Goal: Task Accomplishment & Management: Use online tool/utility

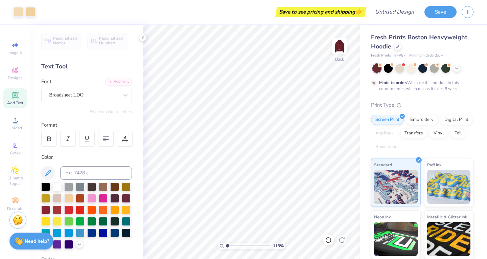
scroll to position [49, 0]
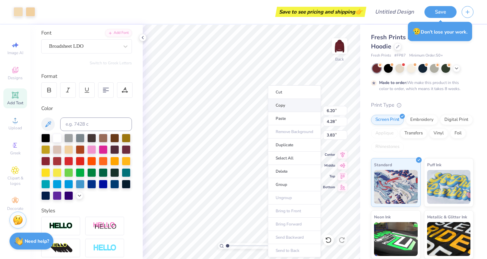
click at [285, 105] on li "Copy" at bounding box center [294, 105] width 53 height 13
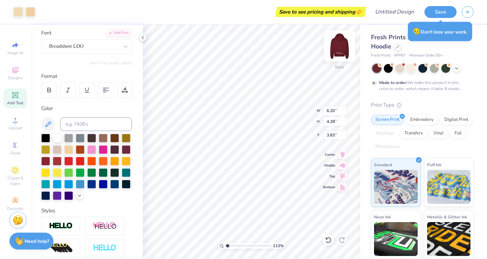
click at [336, 58] on img at bounding box center [339, 45] width 27 height 27
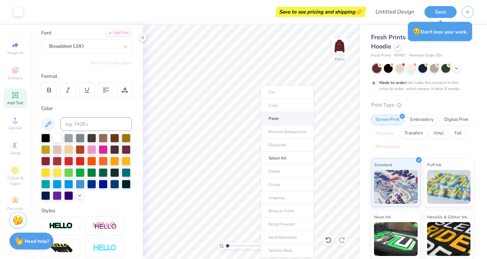
click at [279, 118] on li "Paste" at bounding box center [287, 118] width 53 height 13
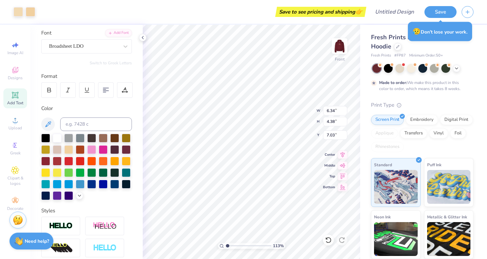
type input "1.13242405175767"
type input "10.60"
type input "7.32"
type input "1.13242405175767"
type input "10.53"
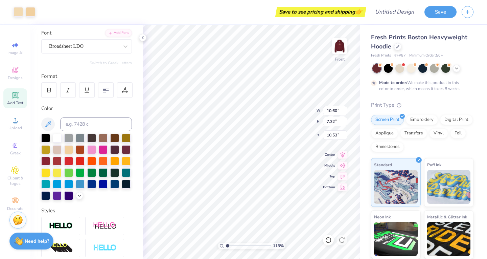
type input "1.13242405175767"
type input "9.01"
type input "1.13242405175767"
type input "7.79"
type input "2.11"
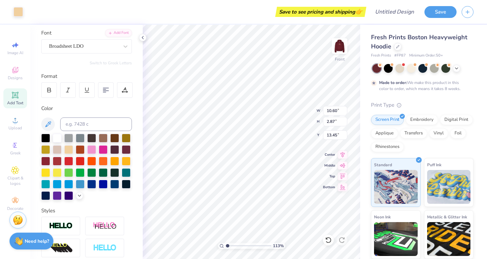
type input "14.21"
type input "1.13242405175767"
type input "13.70"
type input "1.13242405175767"
type input "9.93"
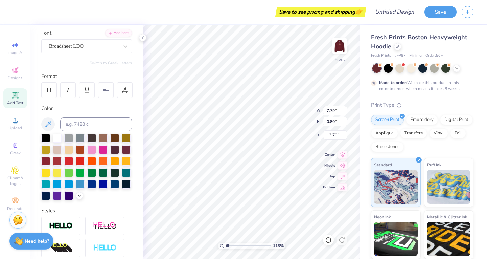
type input "1.13242405175767"
type input "13.95"
type input "1.13242405175767"
type input "17.79"
type input "1.13242405175767"
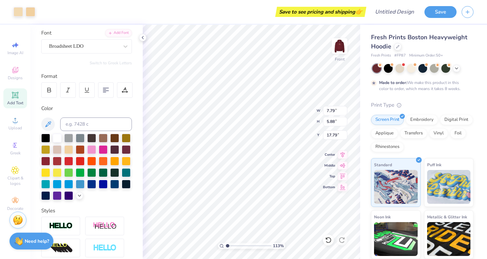
type input "8.87"
type input "1.13242405175767"
type input "13.02"
type input "9.82"
type input "1.13242405175767"
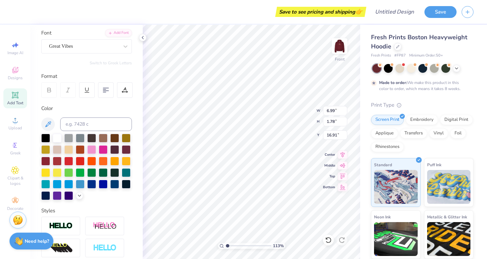
type textarea "Narragansett"
type input "1.13242405175767"
type input "21.52"
type input "1.13242405175767"
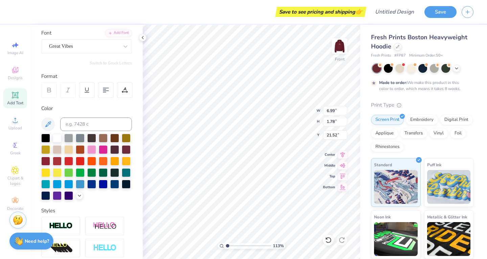
type input "7.76"
type input "4.68"
type input "8.87"
type input "1.13242405175767"
type input "9.67"
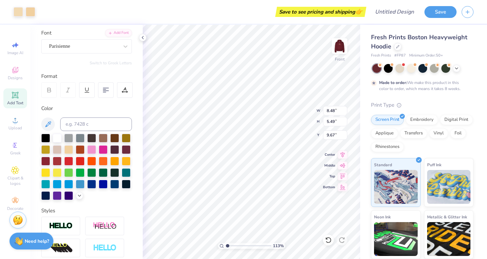
type input "1.13242405175767"
type input "11.05"
type input "1.13242405175767"
type input "7.38"
type input "6.93"
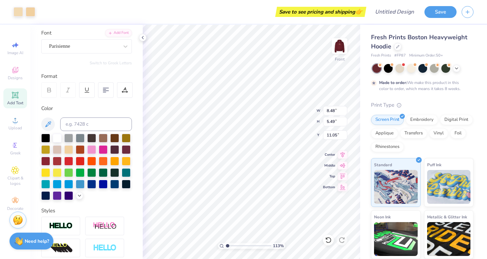
type input "10.20"
type input "1.13242405175767"
type input "7.87"
type input "1.13242405175767"
type input "9.82"
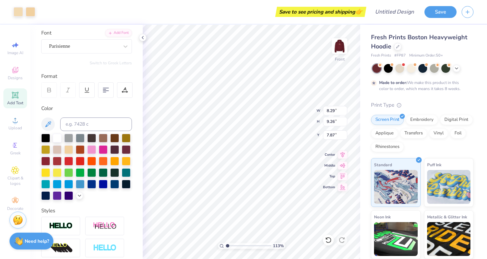
type input "7.68"
type input "8.78"
click at [341, 45] on img at bounding box center [339, 45] width 27 height 27
type input "1.13242405175767"
type input "3.00"
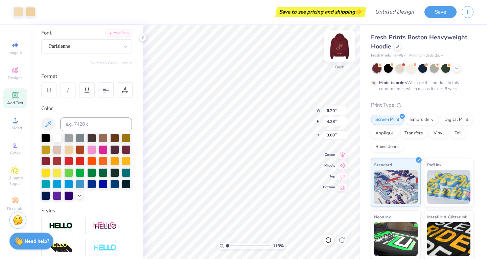
type input "1.13242405175767"
type input "4.62"
type input "3.19"
click at [343, 47] on img at bounding box center [339, 45] width 27 height 27
type input "1.13242405175767"
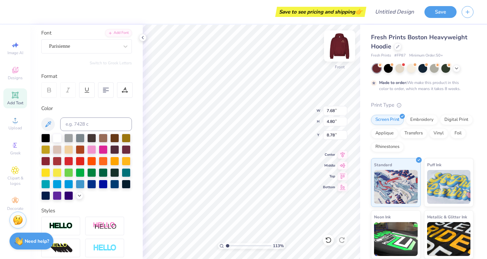
type input "8.58"
type input "1.13242405175767"
type input "10.34"
type input "1.13242405175767"
type input "9.95"
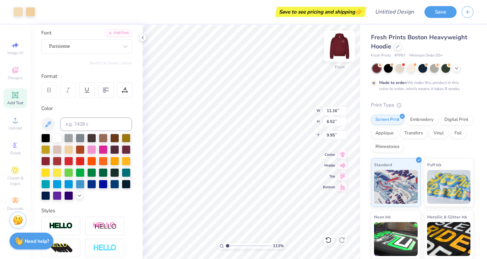
type input "1.13242405175767"
type input "9.92"
type input "5.80"
type input "10.68"
type input "1.13242405175767"
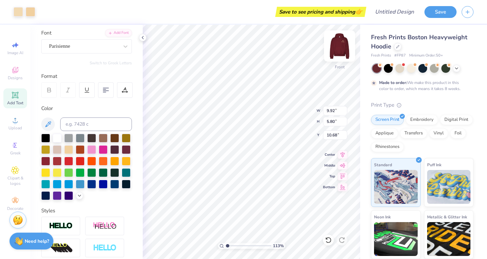
type input "8.95"
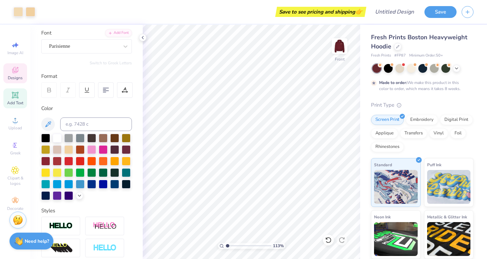
click at [14, 76] on span "Designs" at bounding box center [15, 77] width 15 height 5
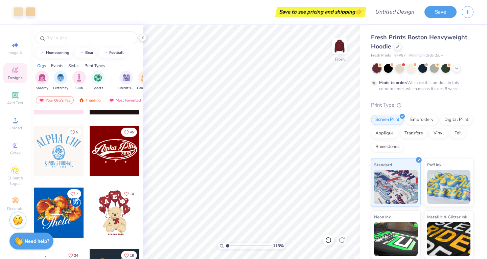
scroll to position [249, 0]
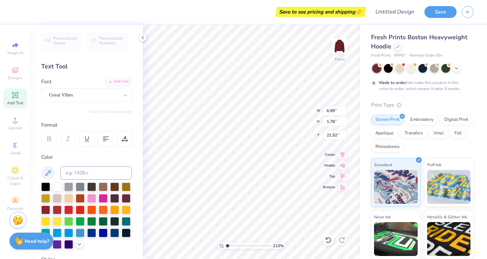
type input "1.13242405175767"
type input "13.56"
type input "1.13242405175767"
type input "6.15"
type input "1.56"
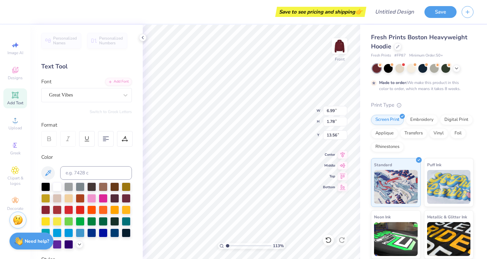
type input "13.77"
type input "1.13242405175767"
type input "13.19"
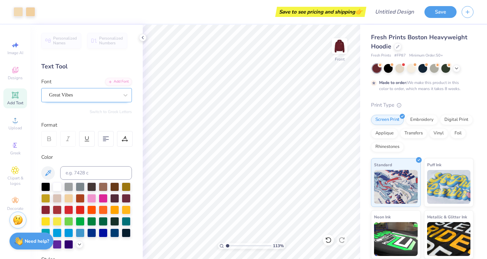
click at [83, 96] on div "Great Vibes" at bounding box center [83, 95] width 71 height 10
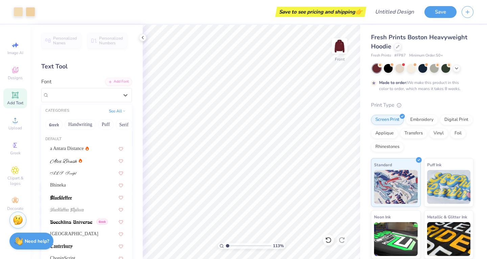
click at [76, 85] on div "Font option Great Vibes selected, 15 of 29. 29 results available. Use Up and Do…" at bounding box center [86, 90] width 91 height 24
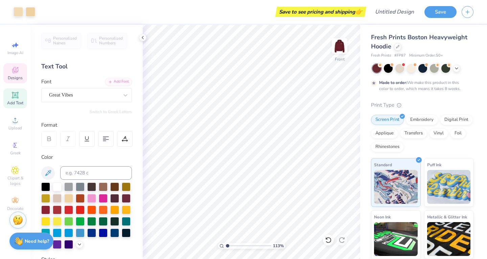
click at [17, 73] on icon at bounding box center [15, 70] width 8 height 8
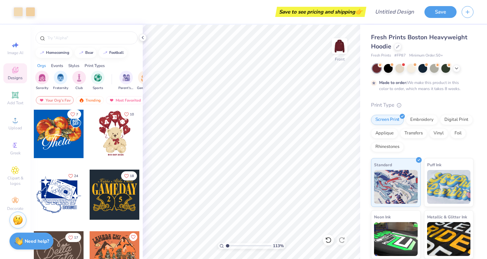
scroll to position [257, 0]
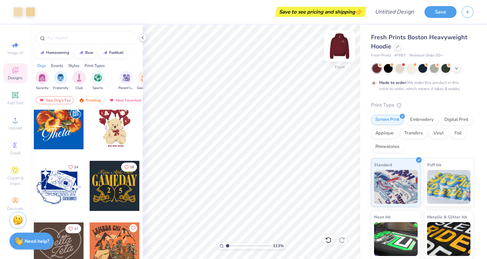
click at [336, 52] on img at bounding box center [339, 45] width 27 height 27
click at [340, 47] on img at bounding box center [339, 45] width 27 height 27
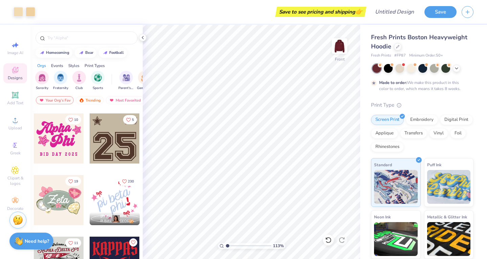
scroll to position [615, 0]
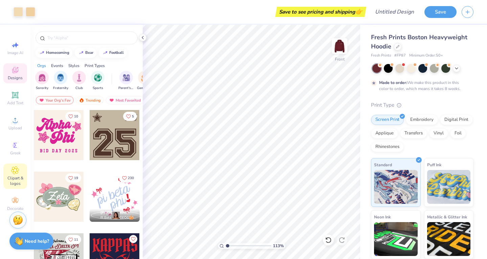
click at [15, 171] on icon at bounding box center [15, 169] width 3 height 3
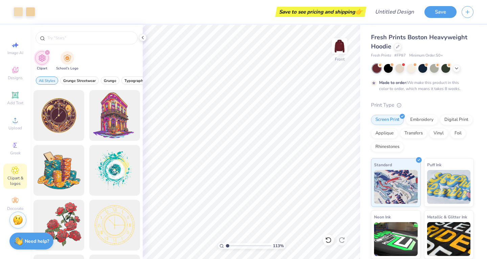
scroll to position [11, 0]
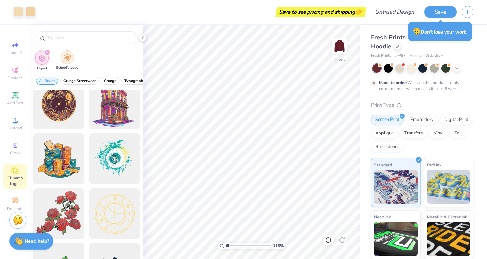
click at [67, 64] on div "filter for School's Logo" at bounding box center [68, 57] width 14 height 14
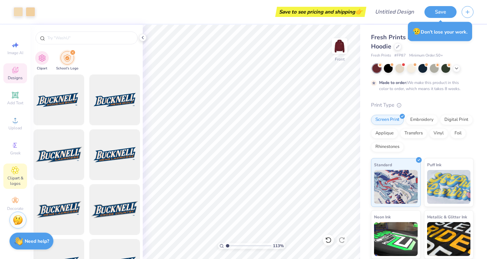
click at [18, 70] on icon at bounding box center [15, 70] width 6 height 6
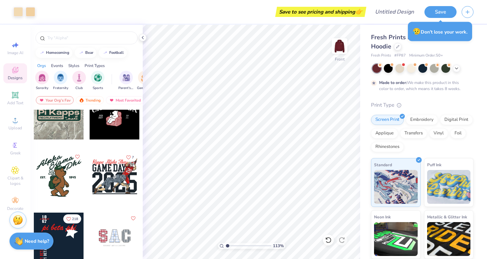
scroll to position [1498, 0]
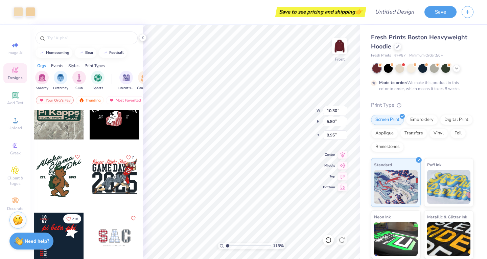
type input "1.13242405175767"
type input "13.28"
type input "7.48"
type input "8.96"
type input "1.13242405175767"
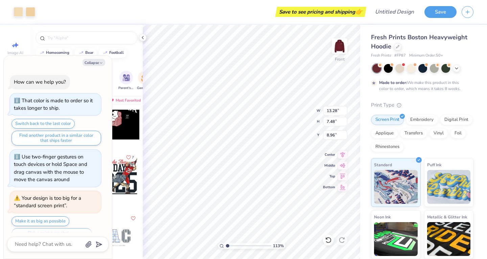
scroll to position [15, 0]
type textarea "x"
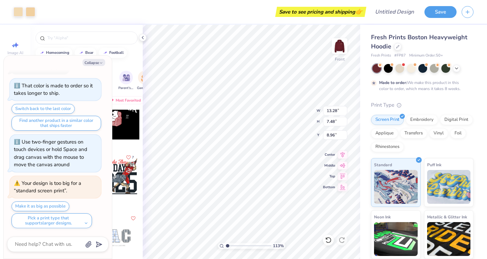
type input "1.13242405175767"
type textarea "x"
type input "1.13242405175767"
type textarea "x"
type input "8.46"
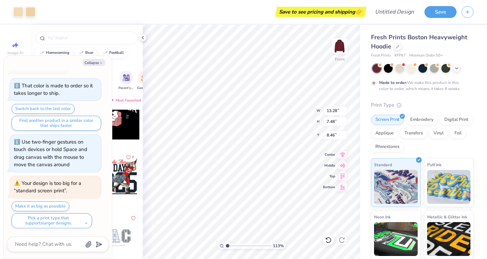
type input "1.13242405175767"
type textarea "x"
click at [336, 51] on img at bounding box center [339, 45] width 27 height 27
type input "1.13242405175767"
type textarea "x"
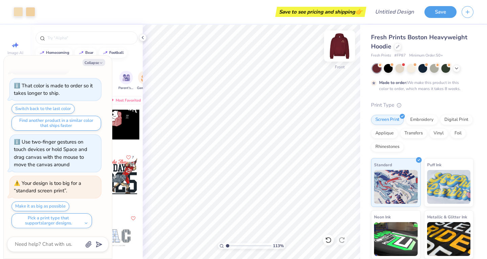
type input "1.13242405175767"
type textarea "x"
type input "1.13242405175767"
type textarea "x"
type input "1.13242405175767"
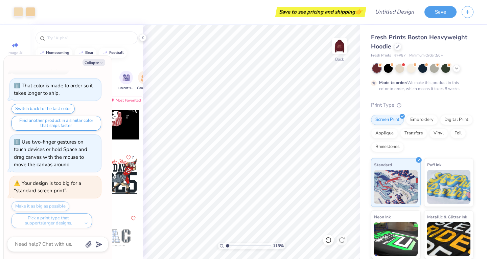
type textarea "x"
type input "1.13242405175767"
type textarea "x"
type input "1.13242405175767"
type textarea "x"
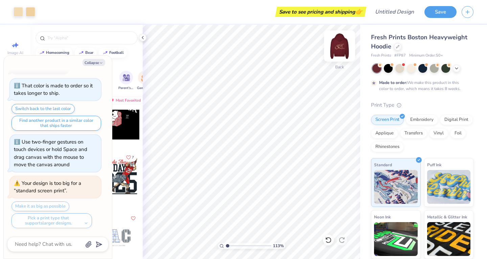
type input "1.13242405175767"
type textarea "x"
type input "1.13242405175767"
type textarea "x"
type input "1.13242405175767"
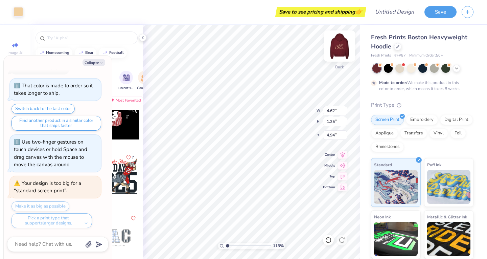
type textarea "x"
type input "3.34"
type input "0.90"
type input "5.28"
type input "1.13242405175767"
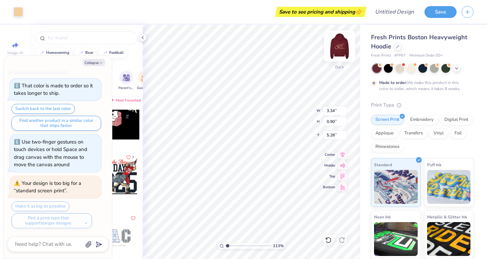
type textarea "x"
type input "1.13242405175767"
type textarea "x"
type input "4.74"
type input "1.28"
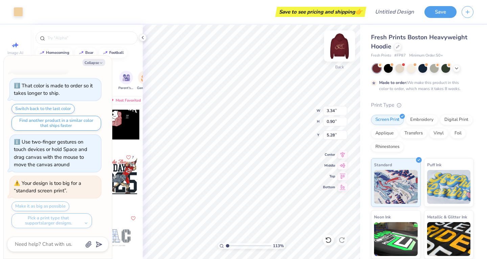
type input "4.90"
type input "1.13242405175767"
type textarea "x"
type input "1.13242405175767"
type textarea "x"
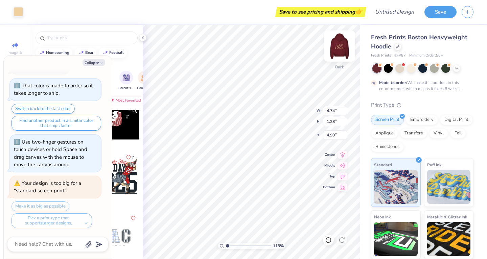
type input "1.13242405175767"
type textarea "x"
type input "1.13242405175767"
type textarea "x"
type input "1.13242405175767"
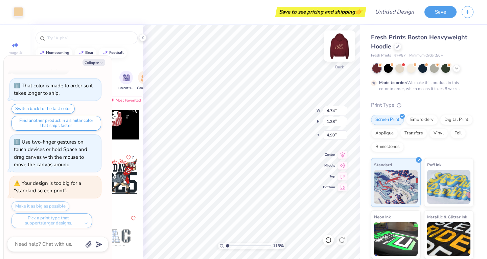
type textarea "x"
type input "1.13242405175767"
type textarea "x"
type input "1.13242405175767"
type textarea "x"
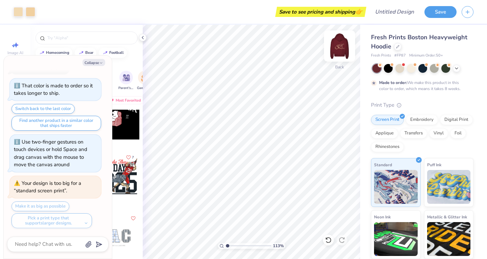
type input "1.13242405175767"
type textarea "x"
type input "1.13242405175767"
type textarea "x"
type input "1.13242405175767"
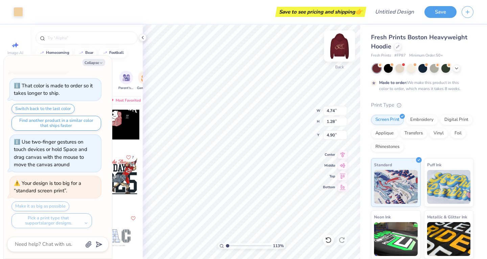
type textarea "x"
type input "2.49"
type input "0.67"
type input "5.51"
type input "1.13242405175767"
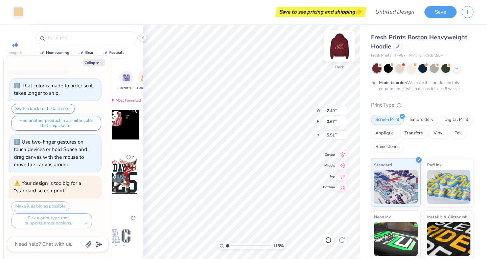
type textarea "x"
type input "1.13242405175767"
type textarea "x"
type input "4.64"
type input "1.13242405175767"
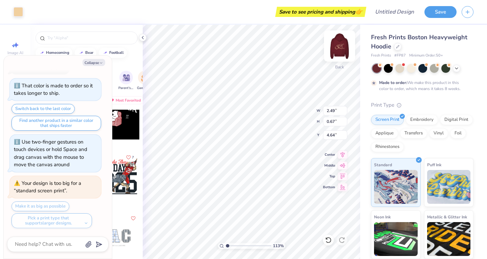
type textarea "x"
type input "1.35"
type input "1.30"
type input "3.34"
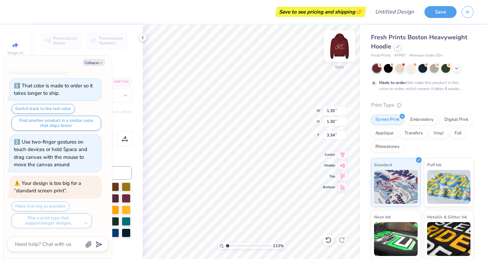
type input "1.13242405175767"
type textarea "x"
type input "1.13242405175767"
type textarea "x"
type input "1.13242405175767"
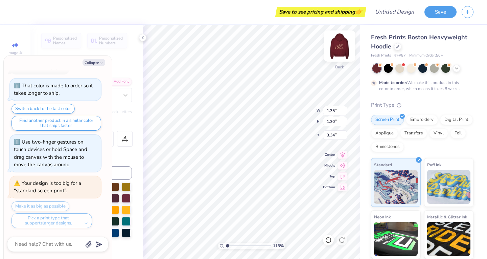
type textarea "x"
type input "2.02"
type input "1.22"
type input "3.00"
click at [300, 108] on div "113 % Back W 2.02 2.02 " H 1.22 1.22 " Y 3.00 3.00 " Center Middle Top Bottom" at bounding box center [251, 142] width 217 height 234
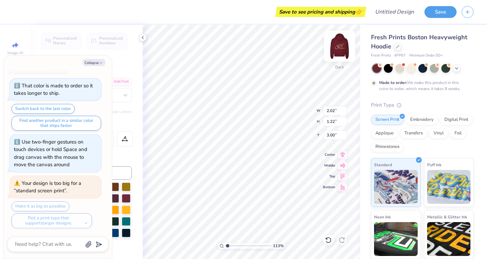
type input "1.13242405175767"
type textarea "x"
type input "1.13242405175767"
type textarea "x"
type input "1.13242405175767"
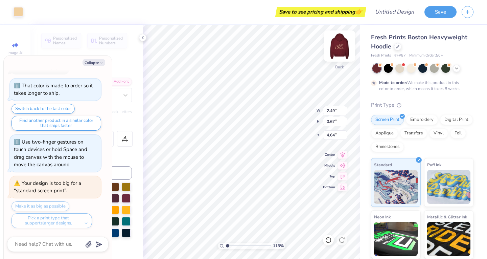
type textarea "x"
click at [299, 112] on div "113 % Back W 2.49 2.49 " H 0.67 0.67 " Y 4.64 4.64 " Center Middle Top Bottom" at bounding box center [251, 142] width 217 height 234
type input "1.13242405175767"
type textarea "x"
type input "4.39"
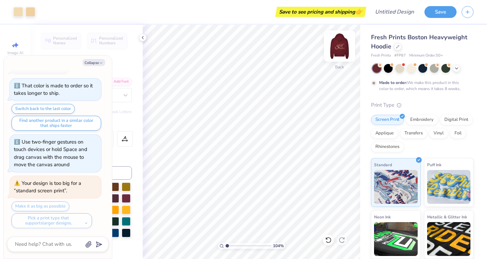
click at [336, 55] on img at bounding box center [339, 45] width 27 height 27
type input "1.0361350968454"
type textarea "x"
type input "1.0361350968454"
type textarea "x"
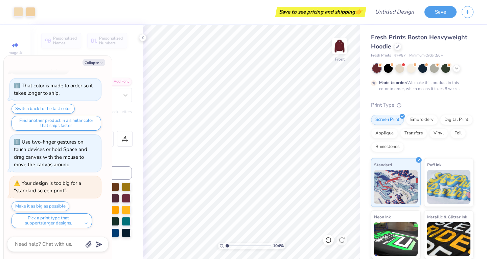
type input "1.0361350968454"
type textarea "x"
click at [90, 59] on div "Collapse How can we help you? That color is made to order so it takes longer to…" at bounding box center [58, 156] width 108 height 203
click at [141, 36] on icon at bounding box center [142, 37] width 5 height 5
type input "1.0361350968454"
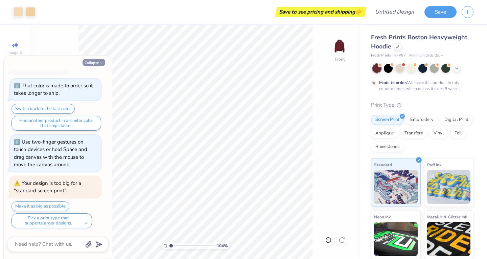
click at [96, 63] on button "Collapse" at bounding box center [94, 62] width 23 height 7
type textarea "x"
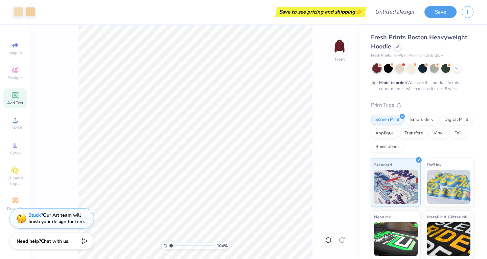
type input "1"
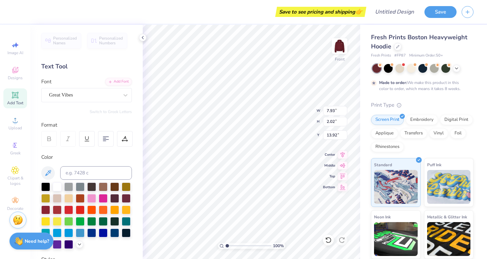
type input "5.58"
type input "1.42"
type input "14.04"
click at [340, 51] on img at bounding box center [339, 45] width 27 height 27
click at [134, 13] on div "Save to see pricing and shipping 👉" at bounding box center [202, 12] width 324 height 24
